Goal: Use online tool/utility: Utilize a website feature to perform a specific function

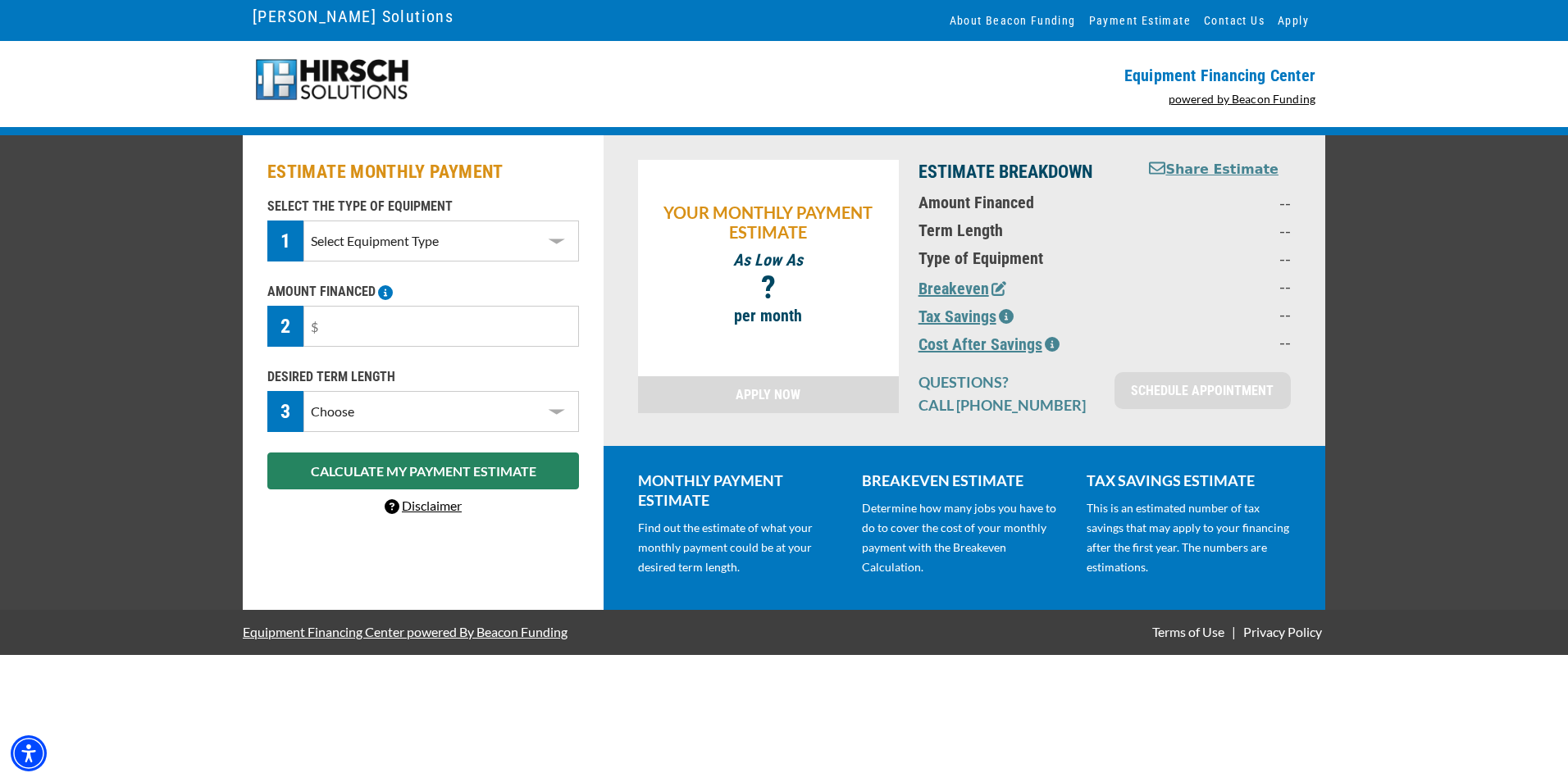
click at [493, 232] on select "Select Equipment Type DTG Printing Embroidery Screen Printing Software and Auto…" at bounding box center [441, 240] width 275 height 41
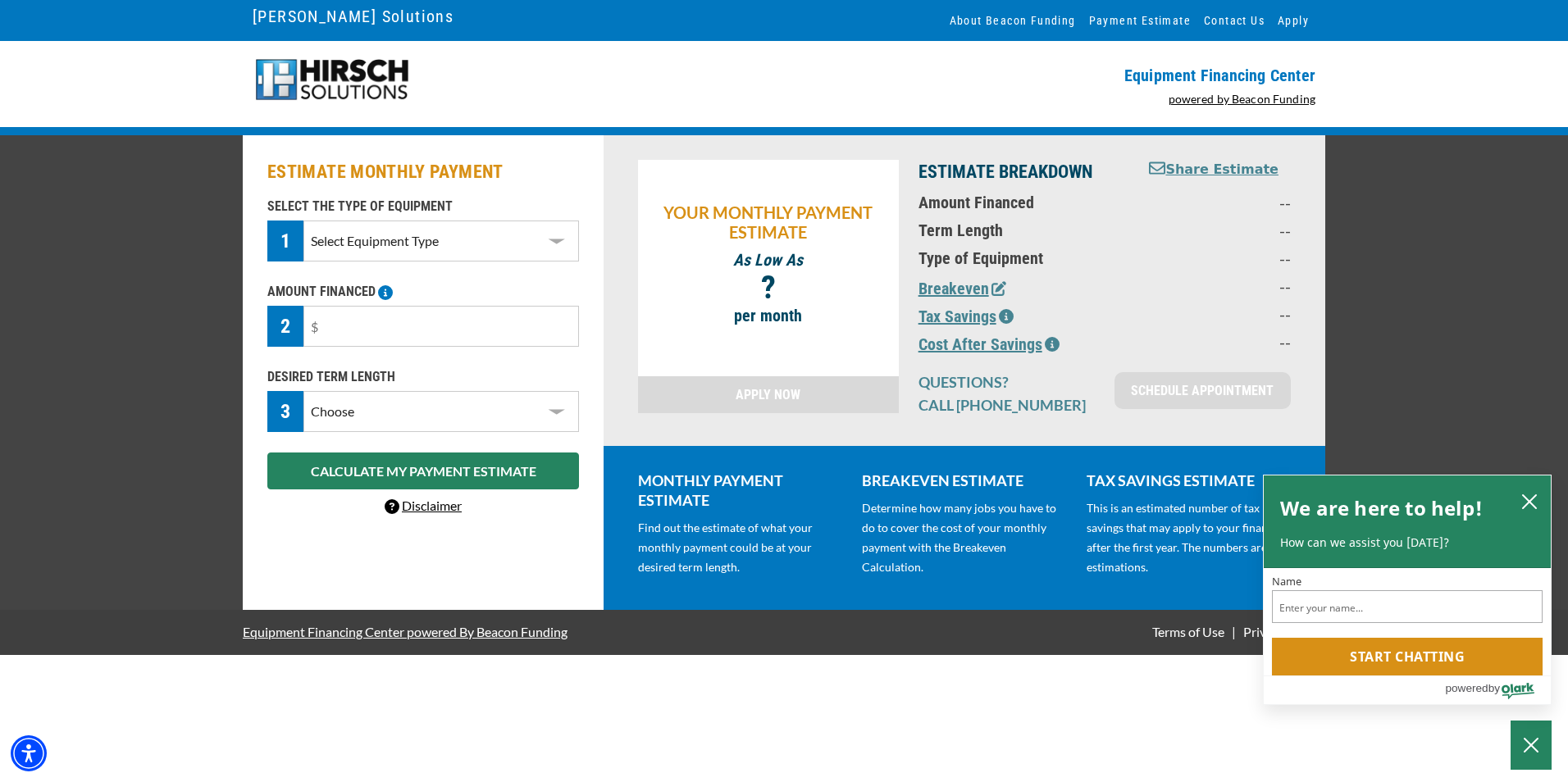
select select "1"
click at [304, 220] on select "Select Equipment Type DTG Printing Embroidery Screen Printing Software and Auto…" at bounding box center [441, 240] width 275 height 41
click at [449, 328] on input "text" at bounding box center [441, 326] width 275 height 41
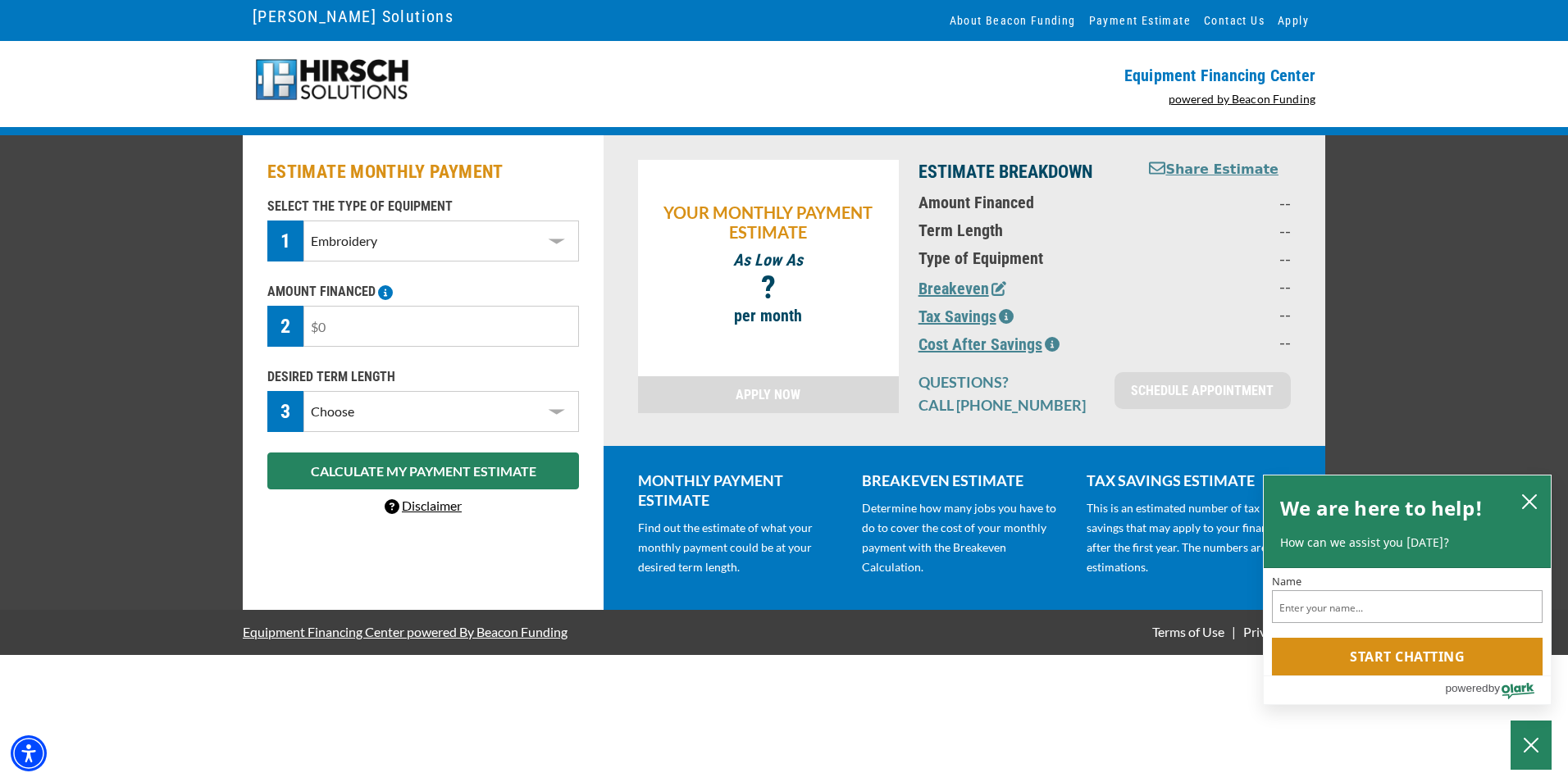
click at [432, 410] on select "Choose 36 Months 48 Months 60 Months" at bounding box center [441, 411] width 275 height 41
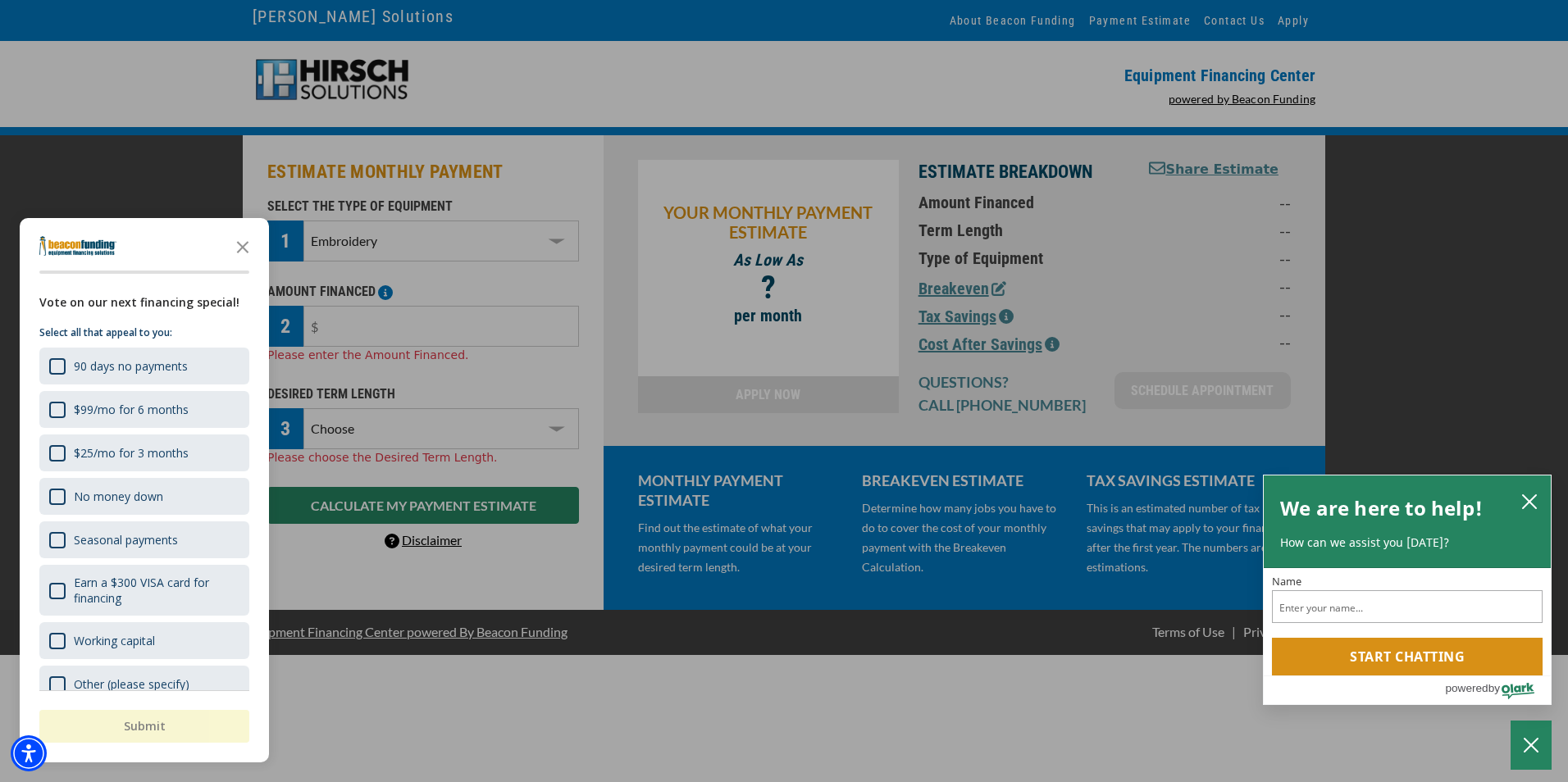
select select "36"
click at [304, 408] on select "Choose 36 Months 48 Months 60 Months" at bounding box center [441, 429] width 275 height 41
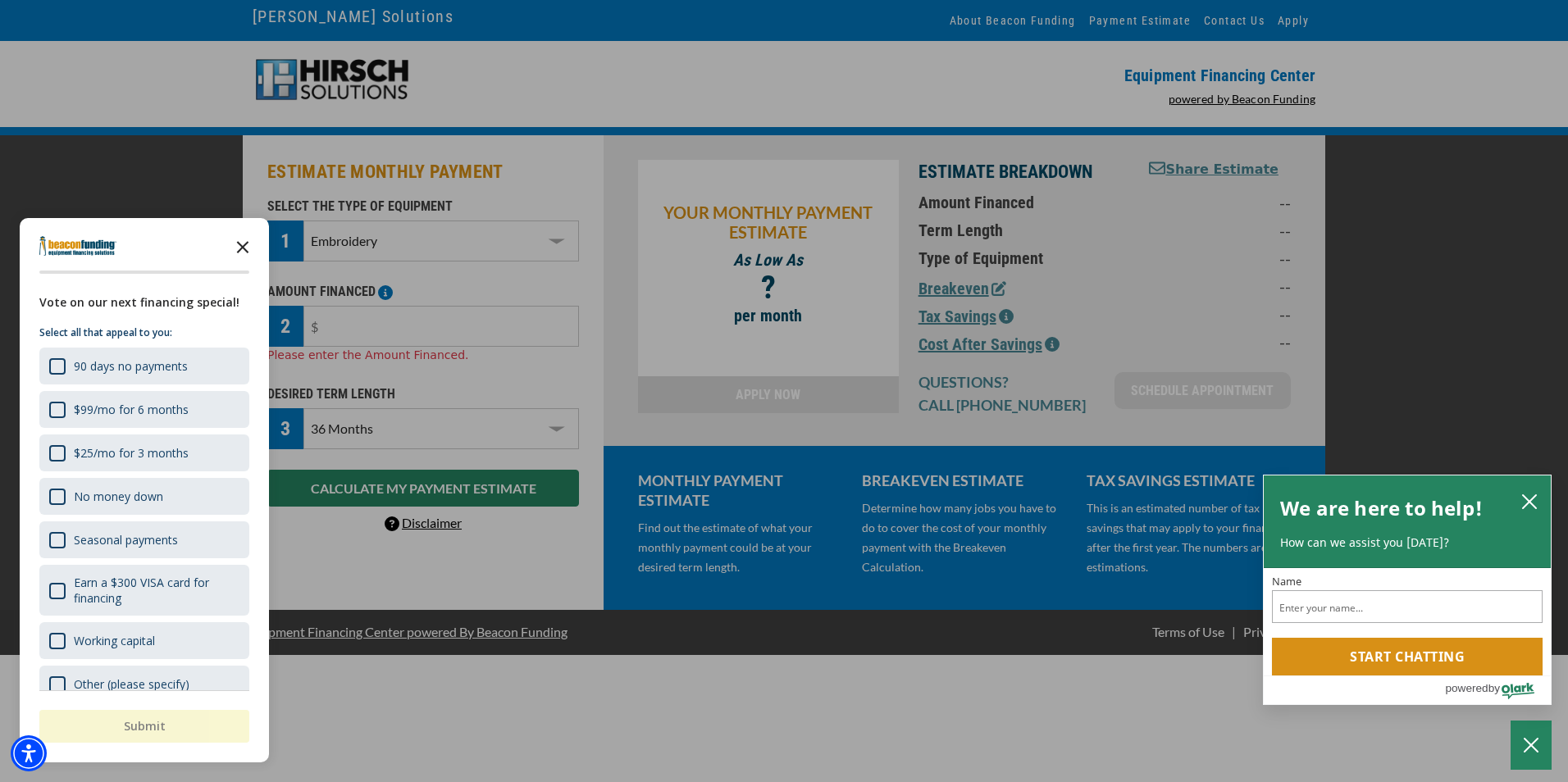
click at [241, 246] on icon "Close the survey" at bounding box center [242, 245] width 33 height 33
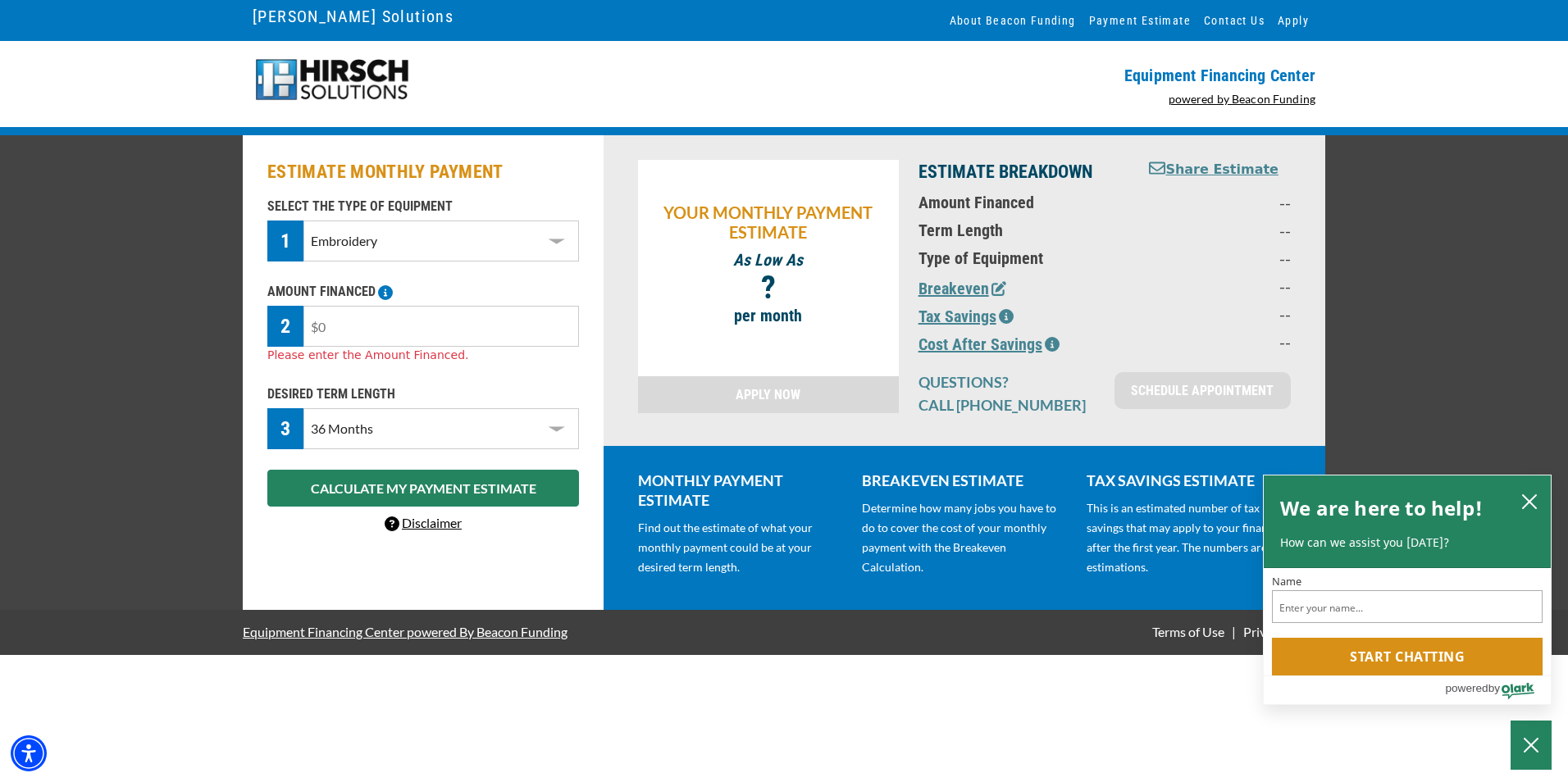
click at [403, 329] on input "text" at bounding box center [441, 326] width 275 height 41
type input "$1"
type input "$11,790"
drag, startPoint x: 366, startPoint y: 327, endPoint x: 317, endPoint y: 326, distance: 49.0
click at [317, 326] on input "$11,790" at bounding box center [441, 326] width 275 height 41
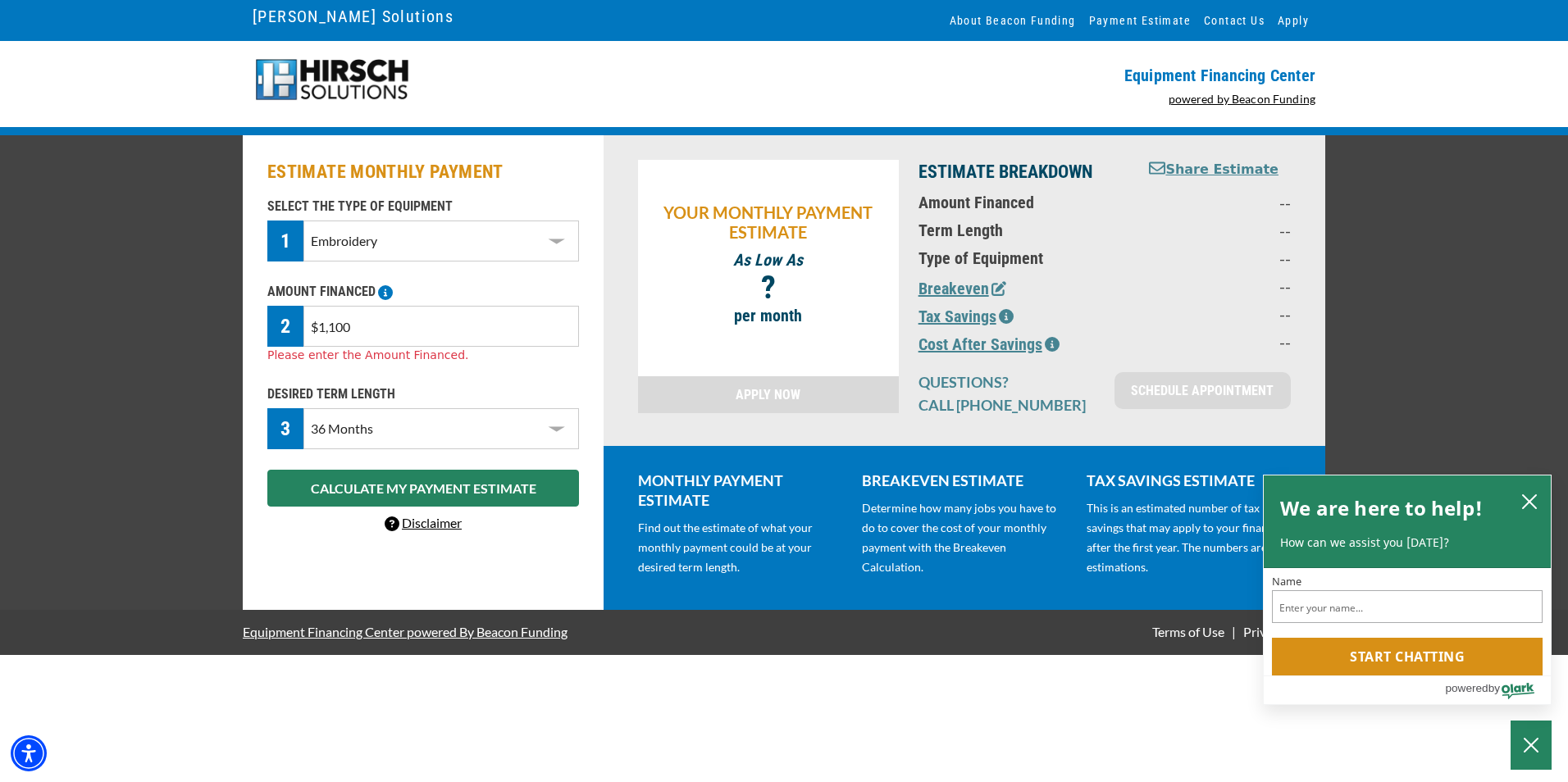
type input "$11,000"
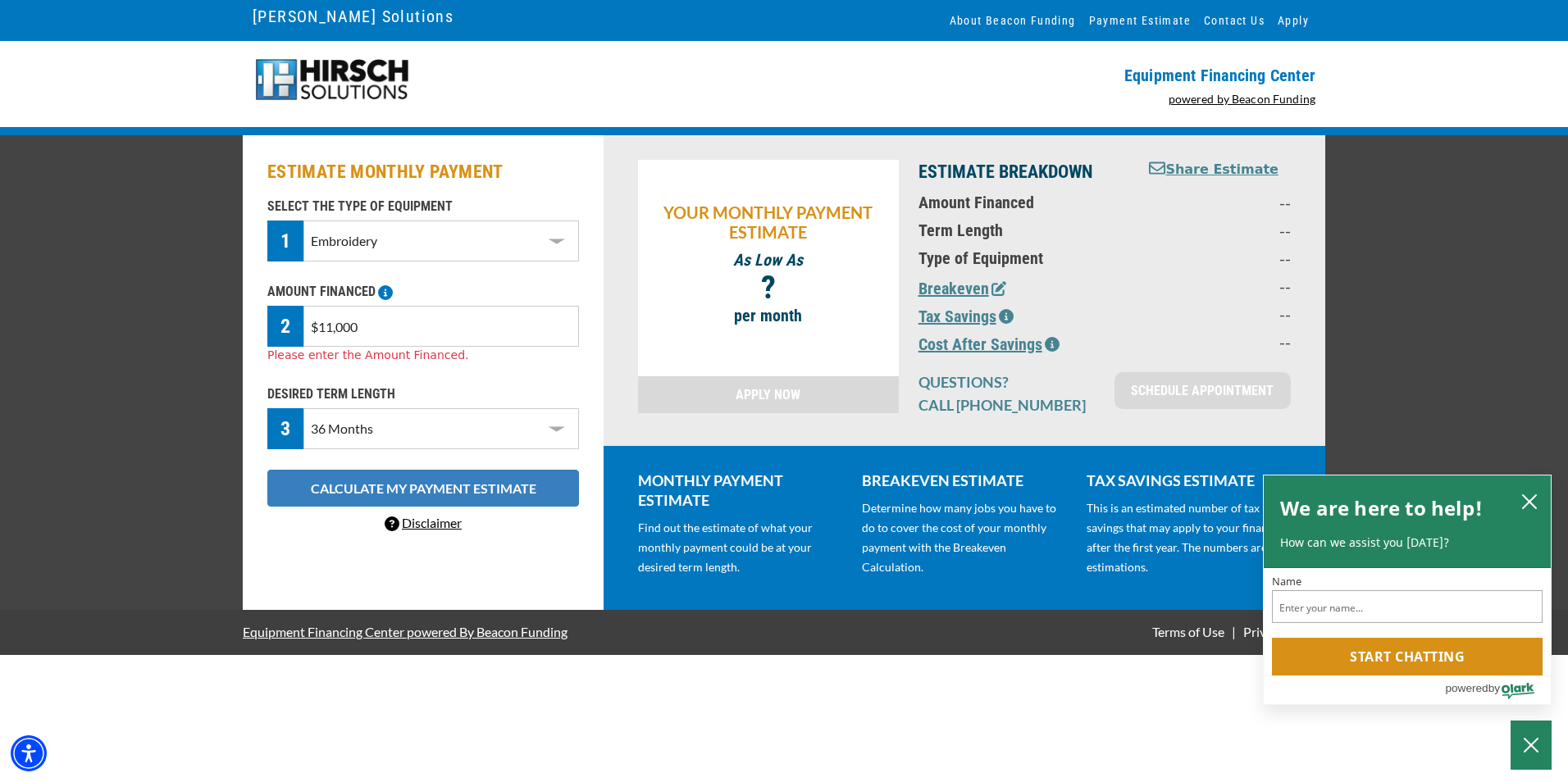
click at [474, 494] on div "SELECT THE TYPE OF EQUIPMENT 1 Select Equipment Type DTG Printing Embroidery Sc…" at bounding box center [423, 364] width 332 height 337
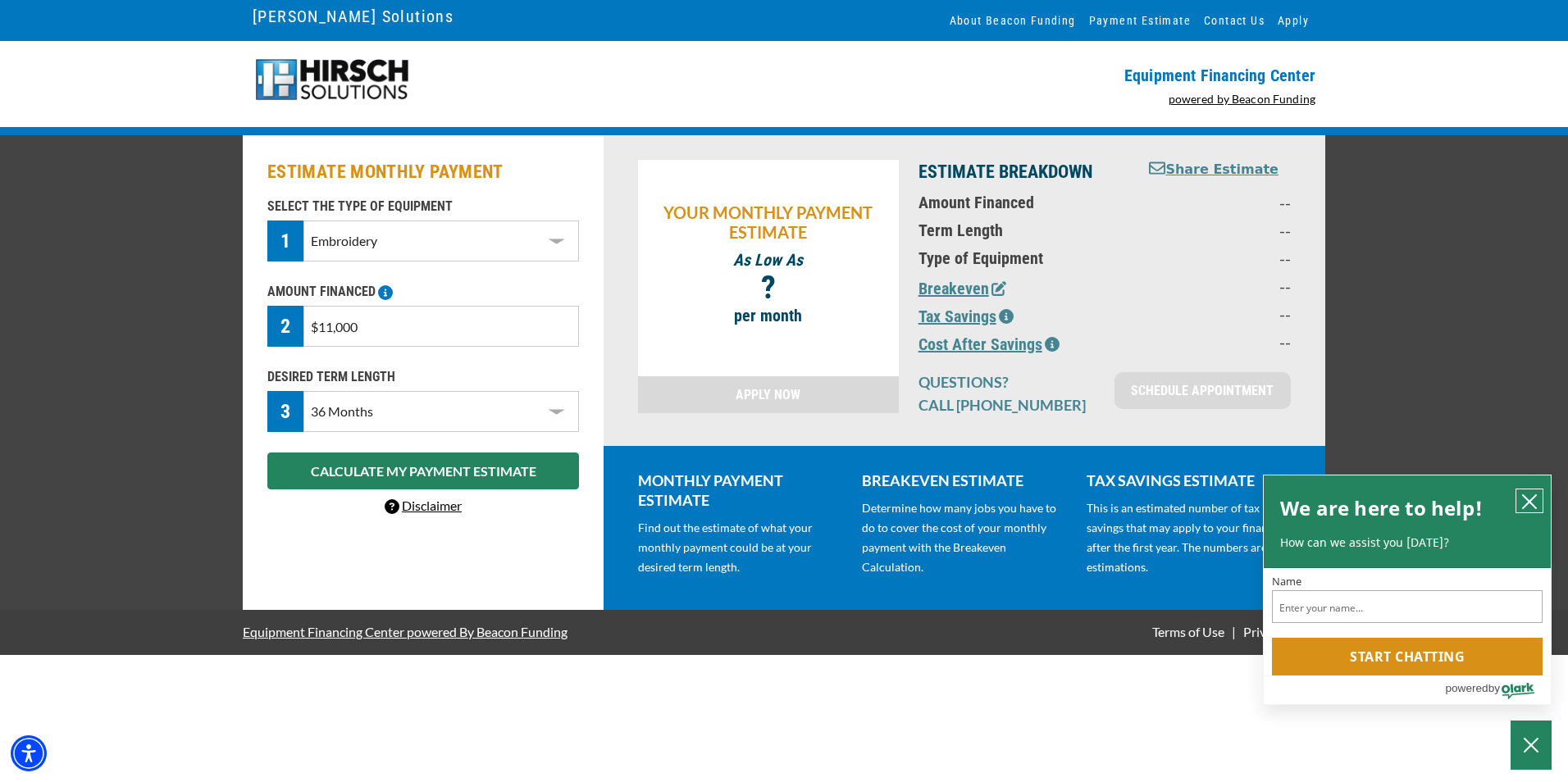
click at [1528, 497] on icon "close chatbox" at bounding box center [1528, 501] width 16 height 16
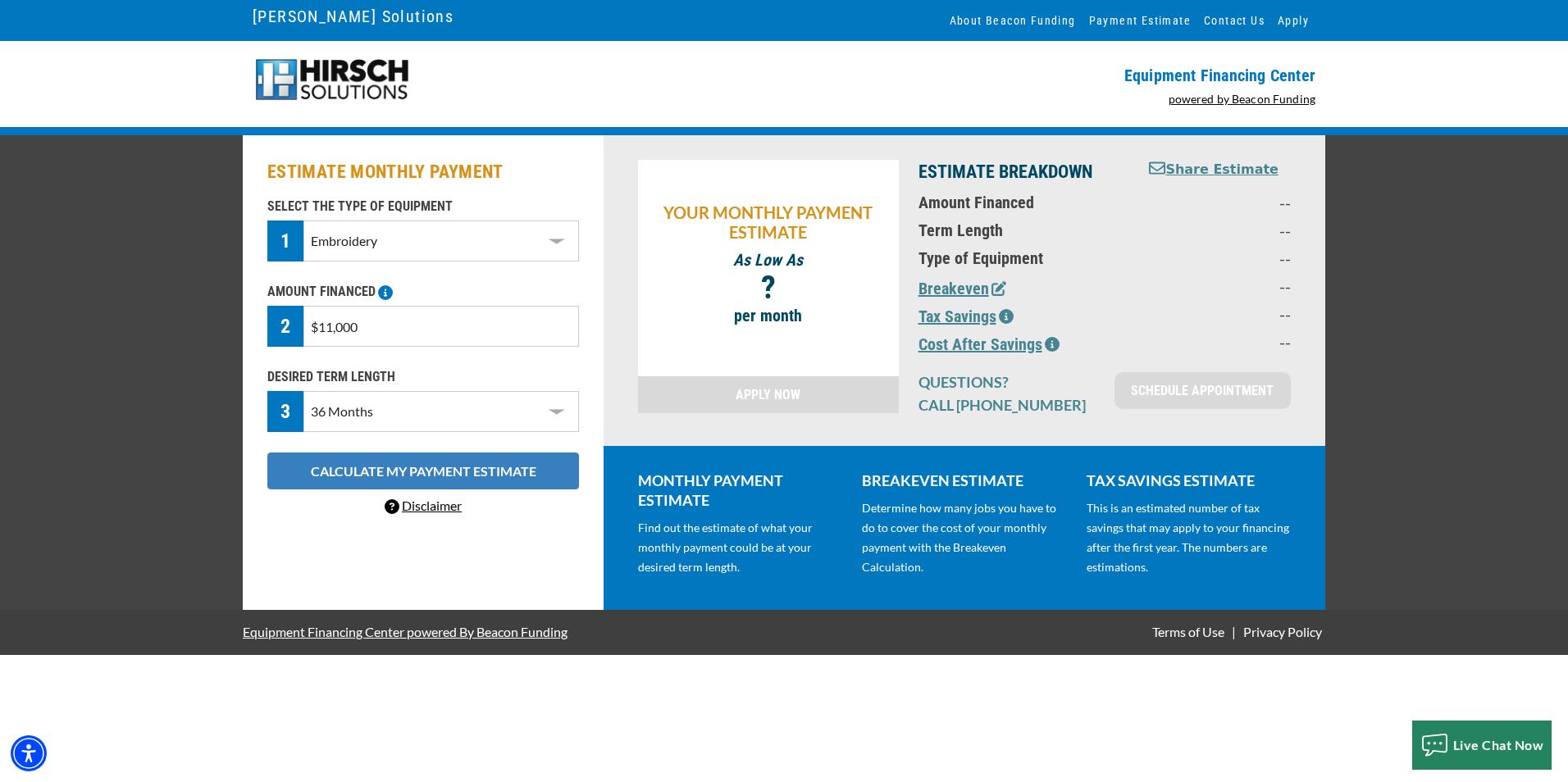
click at [495, 473] on button "CALCULATE MY PAYMENT ESTIMATE" at bounding box center [423, 471] width 311 height 37
